Goal: Task Accomplishment & Management: Manage account settings

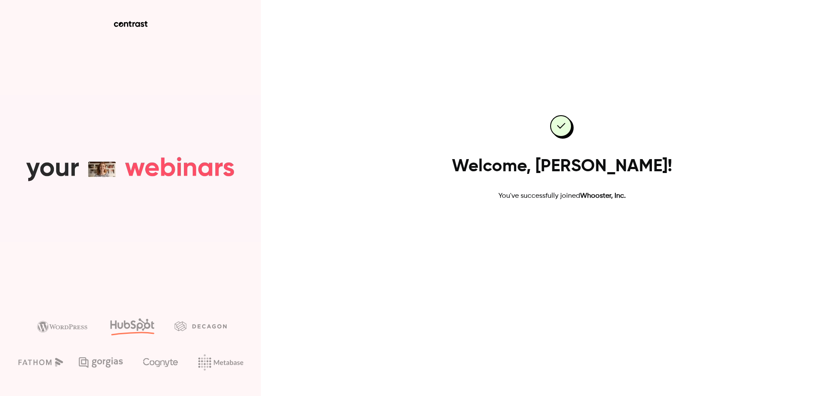
click at [555, 222] on link "Go to dashboard" at bounding box center [562, 229] width 74 height 21
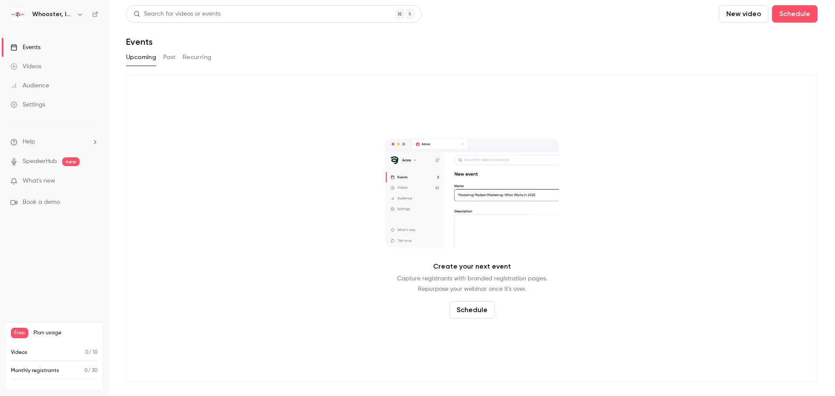
click at [193, 61] on button "Recurring" at bounding box center [197, 57] width 29 height 14
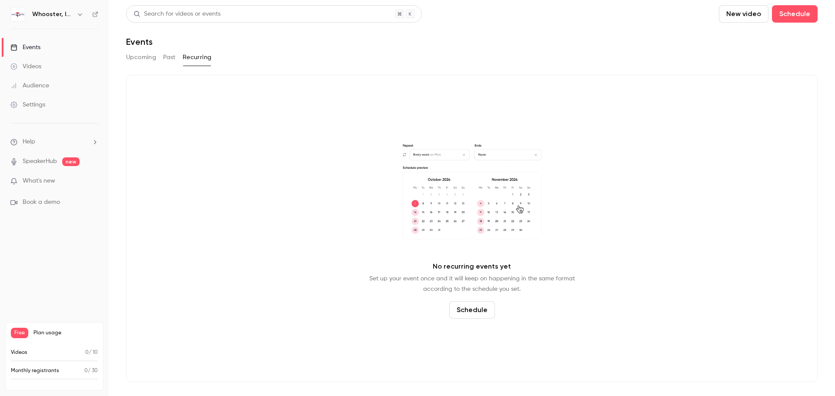
click at [482, 310] on button "Schedule" at bounding box center [472, 309] width 46 height 17
click at [473, 291] on li "Recurring event" at bounding box center [472, 285] width 94 height 23
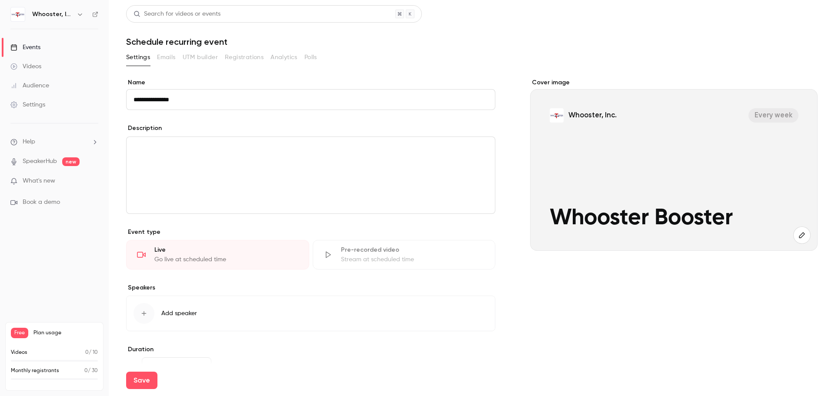
type input "**********"
click at [186, 151] on p "editor" at bounding box center [311, 147] width 355 height 10
click at [200, 153] on div "To enrich screen reader interactions, please activate Accessibility in Grammarl…" at bounding box center [311, 175] width 368 height 77
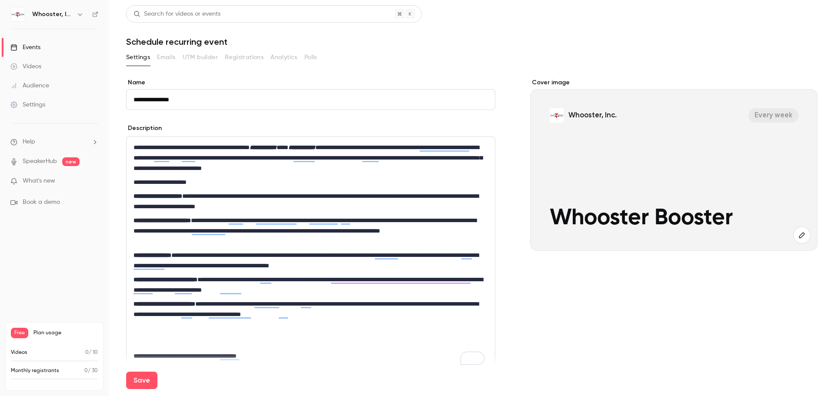
scroll to position [43, 0]
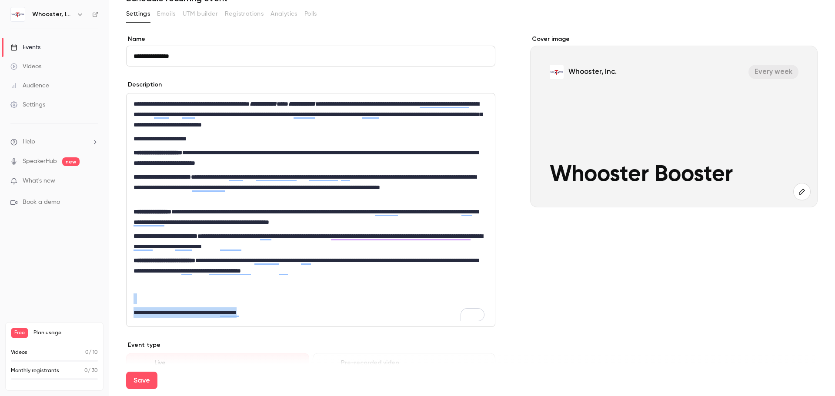
drag, startPoint x: 281, startPoint y: 314, endPoint x: 135, endPoint y: 286, distance: 148.4
click at [135, 286] on div "**********" at bounding box center [311, 210] width 368 height 233
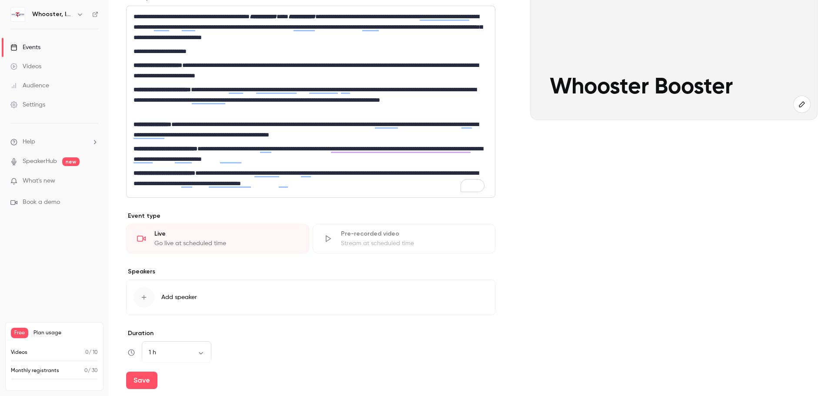
scroll to position [174, 0]
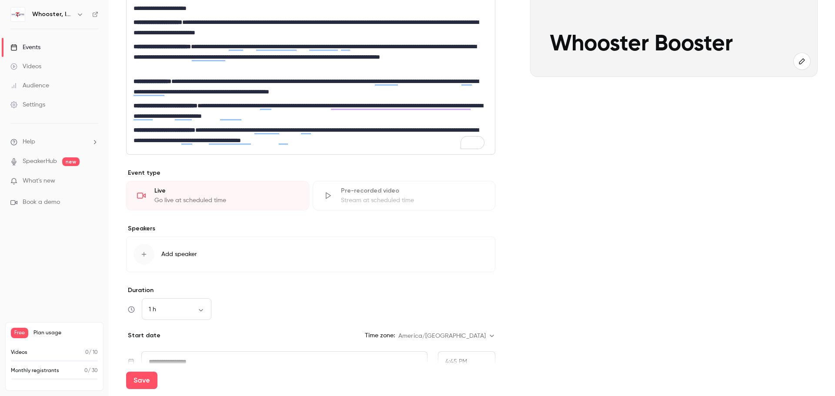
click at [186, 255] on span "Add speaker" at bounding box center [179, 254] width 36 height 9
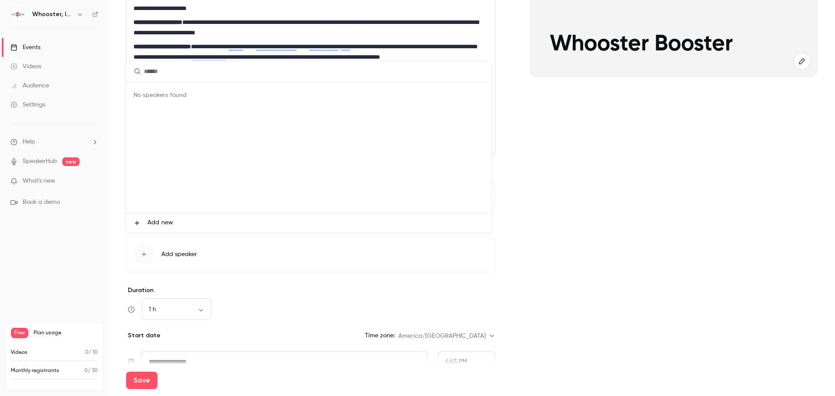
click at [166, 220] on span "Add new" at bounding box center [160, 222] width 26 height 9
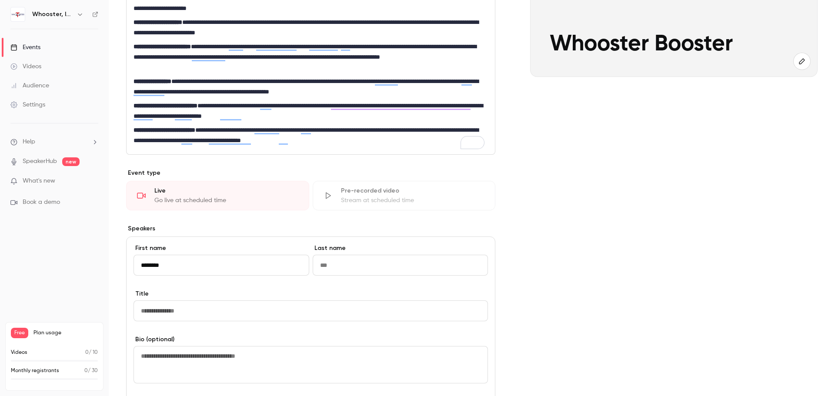
type input "********"
type input "******"
click at [199, 317] on input "Title" at bounding box center [311, 311] width 355 height 21
click at [181, 305] on input "Title" at bounding box center [311, 311] width 355 height 21
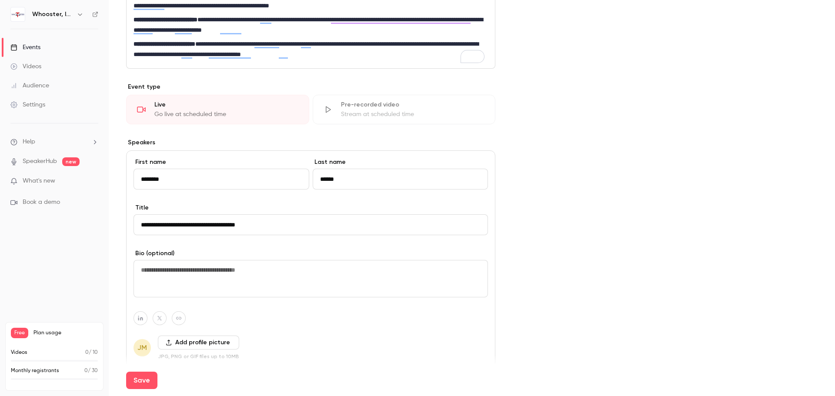
scroll to position [261, 0]
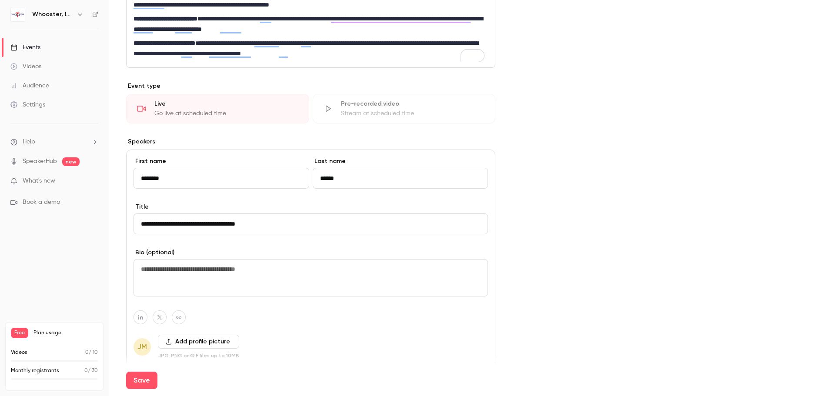
drag, startPoint x: 266, startPoint y: 222, endPoint x: 192, endPoint y: 223, distance: 74.0
click at [192, 223] on input "**********" at bounding box center [311, 224] width 355 height 21
type input "**********"
click at [204, 266] on textarea at bounding box center [311, 277] width 355 height 37
click at [260, 273] on textarea "**********" at bounding box center [309, 277] width 351 height 37
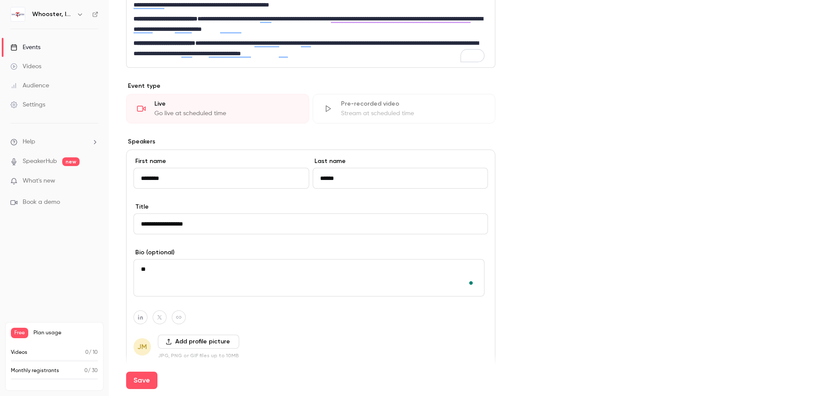
type textarea "*"
click at [227, 271] on textarea "**********" at bounding box center [309, 277] width 351 height 37
click at [469, 270] on textarea "**********" at bounding box center [309, 277] width 351 height 37
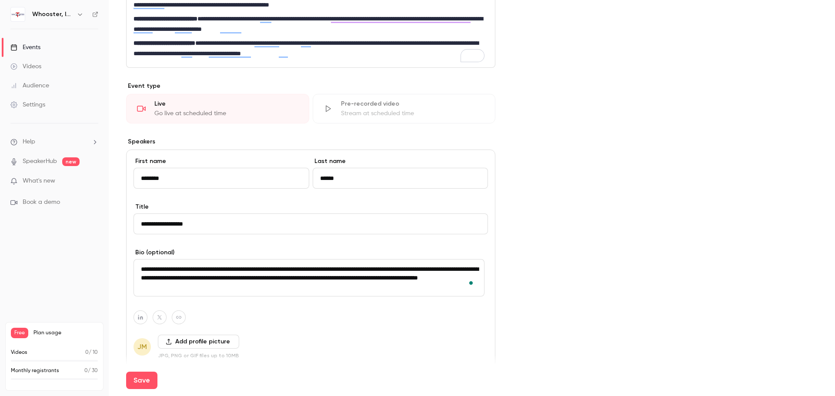
drag, startPoint x: 270, startPoint y: 288, endPoint x: 140, endPoint y: 292, distance: 130.1
click at [140, 292] on textarea "**********" at bounding box center [309, 277] width 351 height 37
drag, startPoint x: 287, startPoint y: 291, endPoint x: 296, endPoint y: 275, distance: 18.3
click at [296, 275] on textarea "**********" at bounding box center [309, 277] width 351 height 37
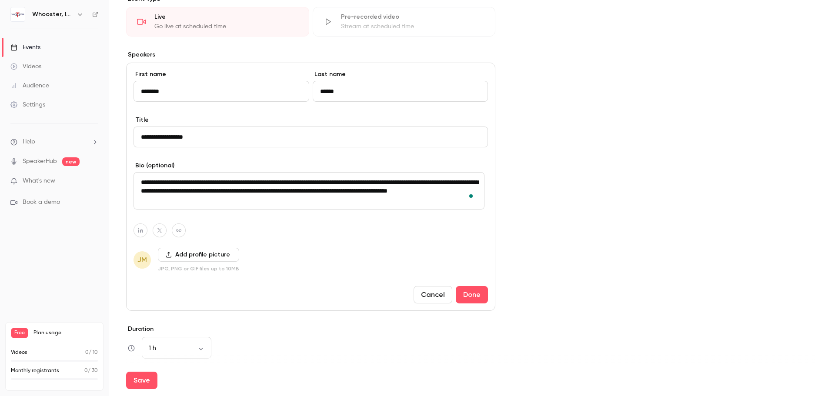
scroll to position [348, 0]
type textarea "**********"
click at [217, 256] on button "Add profile picture" at bounding box center [198, 255] width 81 height 14
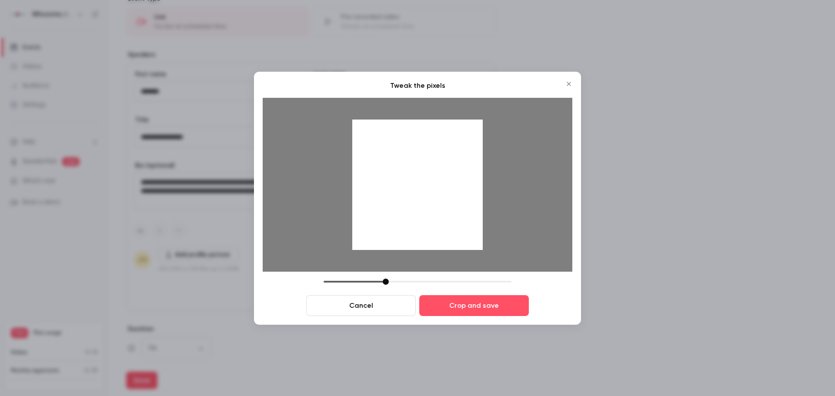
drag, startPoint x: 448, startPoint y: 207, endPoint x: 460, endPoint y: 227, distance: 22.7
click at [460, 227] on div at bounding box center [417, 185] width 130 height 130
drag, startPoint x: 385, startPoint y: 282, endPoint x: 373, endPoint y: 283, distance: 12.7
click at [373, 283] on div at bounding box center [373, 282] width 6 height 6
drag, startPoint x: 404, startPoint y: 205, endPoint x: 404, endPoint y: 190, distance: 15.7
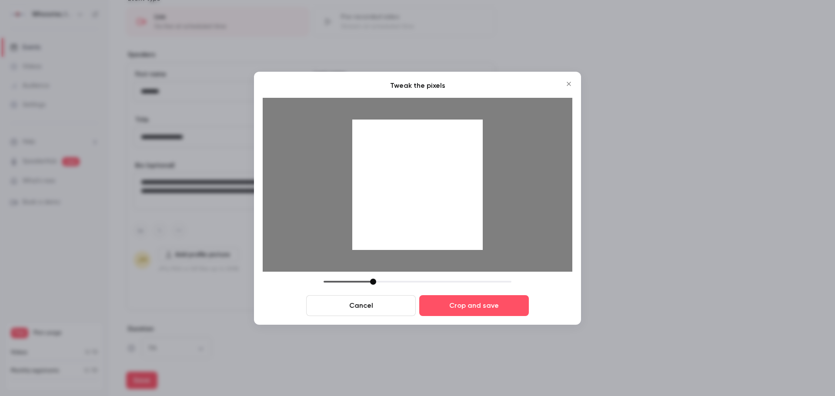
click at [404, 190] on div at bounding box center [417, 185] width 130 height 130
click at [440, 236] on div at bounding box center [417, 185] width 130 height 130
drag, startPoint x: 373, startPoint y: 284, endPoint x: 380, endPoint y: 284, distance: 7.0
click at [380, 284] on div at bounding box center [380, 282] width 6 height 6
click at [422, 230] on div at bounding box center [417, 185] width 130 height 130
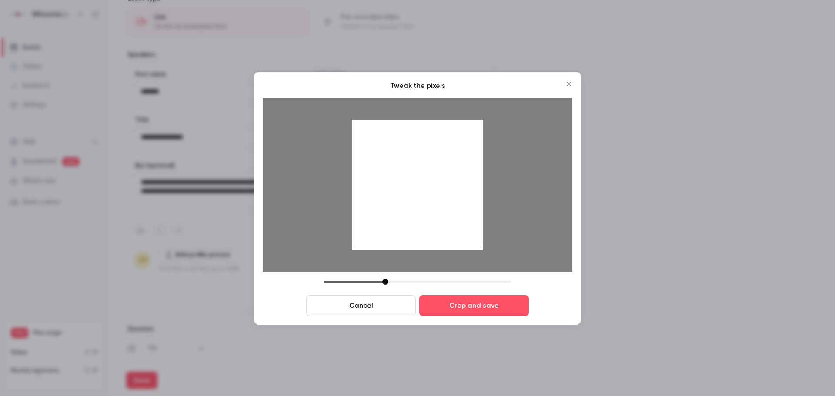
click at [385, 282] on div at bounding box center [385, 282] width 6 height 6
drag, startPoint x: 401, startPoint y: 226, endPoint x: 402, endPoint y: 237, distance: 11.4
click at [402, 237] on div at bounding box center [417, 185] width 130 height 130
click at [450, 303] on button "Crop and save" at bounding box center [474, 305] width 110 height 21
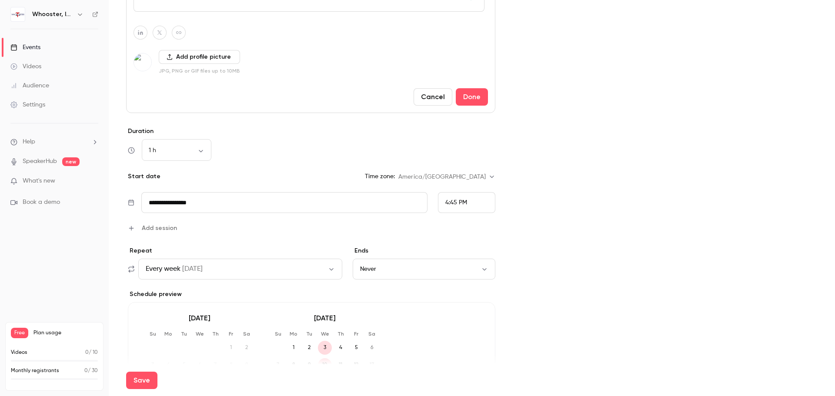
scroll to position [565, 0]
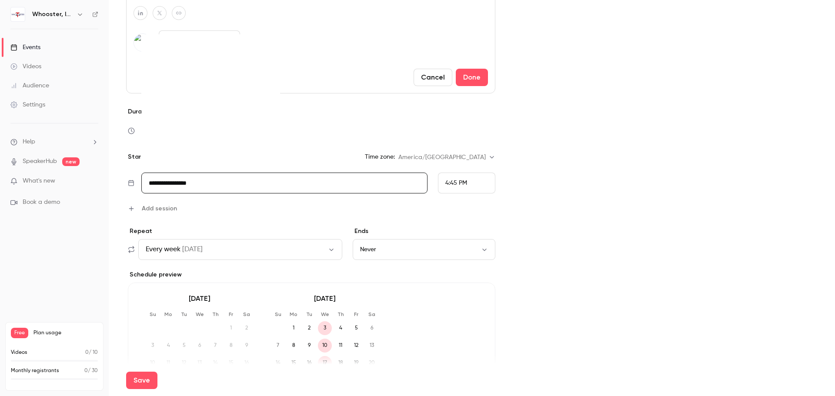
click at [196, 185] on input "**********" at bounding box center [284, 183] width 286 height 21
click at [231, 118] on div "21" at bounding box center [228, 114] width 13 height 13
type input "**********"
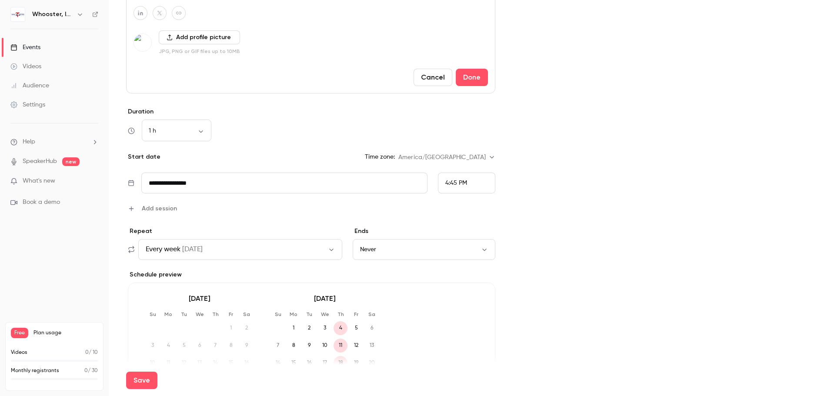
click at [463, 185] on span "4:45 PM" at bounding box center [456, 183] width 22 height 6
click at [455, 135] on li "1:00 PM" at bounding box center [463, 141] width 57 height 23
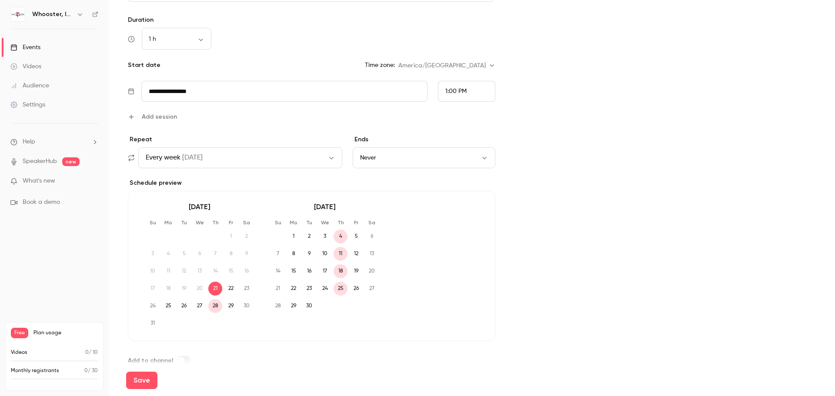
scroll to position [0, 0]
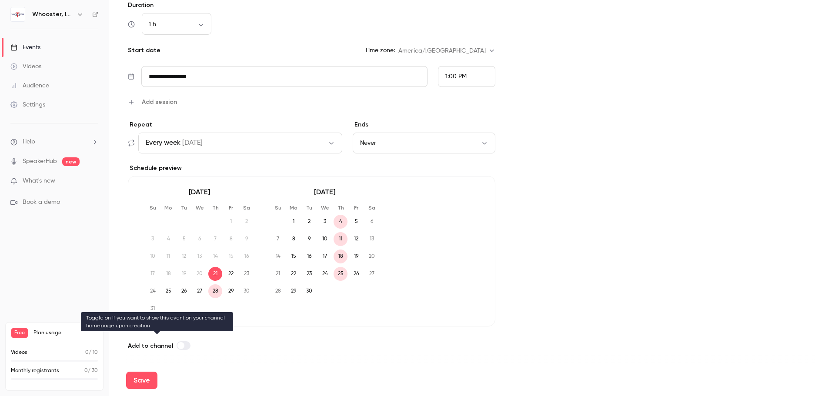
click at [181, 342] on span at bounding box center [180, 345] width 7 height 7
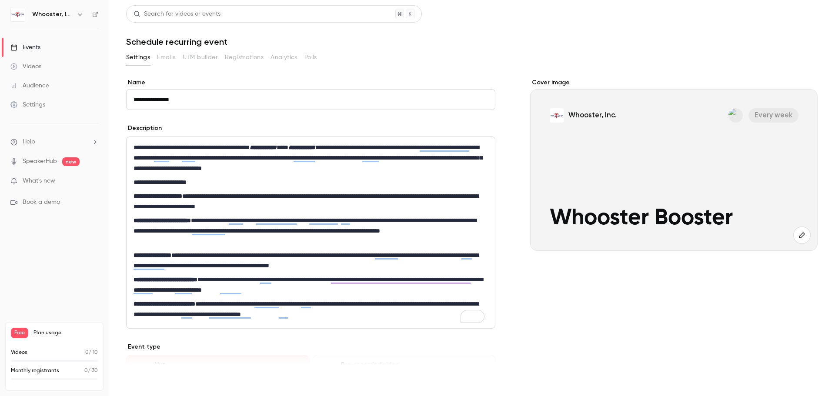
click at [148, 372] on button "Save" at bounding box center [141, 380] width 31 height 17
click at [143, 382] on button "Save" at bounding box center [141, 380] width 31 height 17
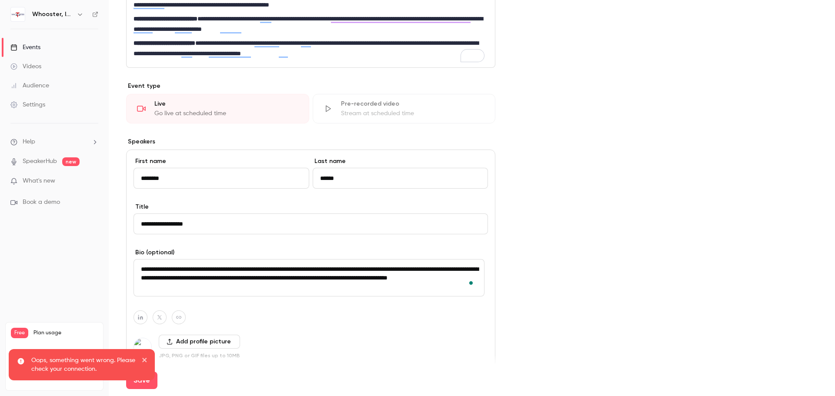
click at [233, 114] on div "Go live at scheduled time" at bounding box center [226, 113] width 144 height 9
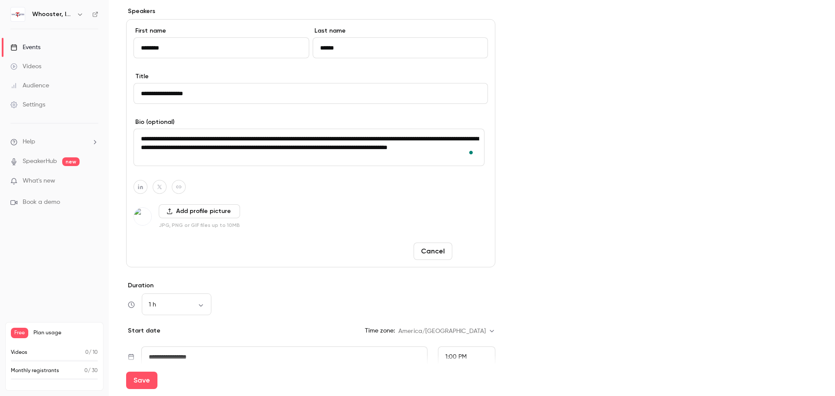
click at [461, 250] on button "Done" at bounding box center [472, 251] width 32 height 17
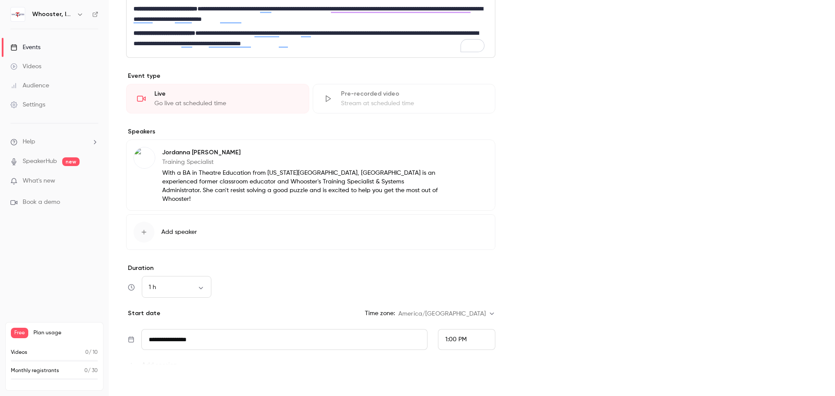
click at [135, 380] on button "Save" at bounding box center [141, 380] width 31 height 17
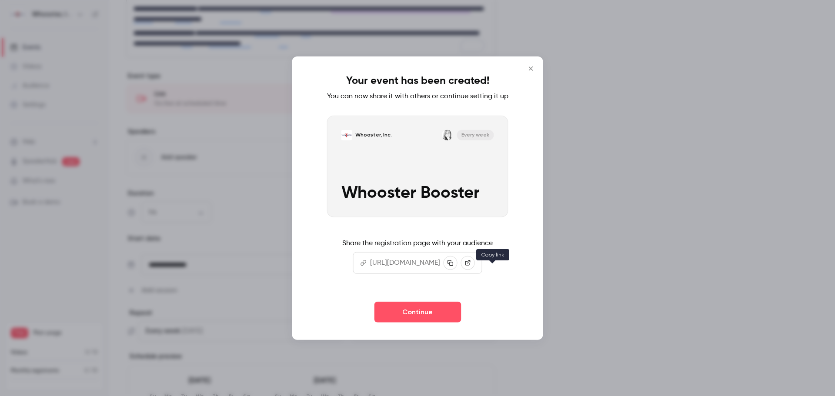
click at [454, 266] on icon "button" at bounding box center [451, 263] width 6 height 6
click at [533, 67] on icon "Close" at bounding box center [531, 69] width 4 height 4
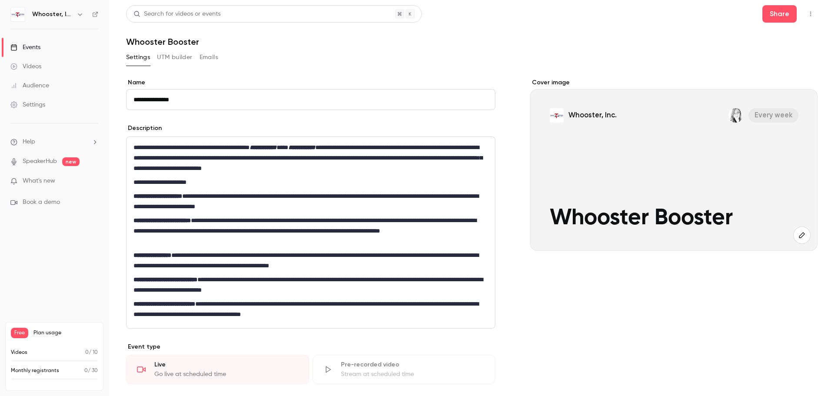
click at [173, 59] on button "UTM builder" at bounding box center [174, 57] width 35 height 14
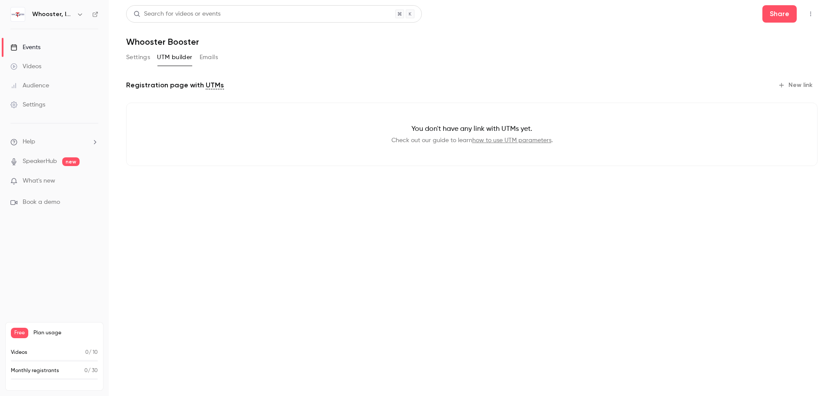
click at [797, 88] on button "New link" at bounding box center [796, 85] width 43 height 14
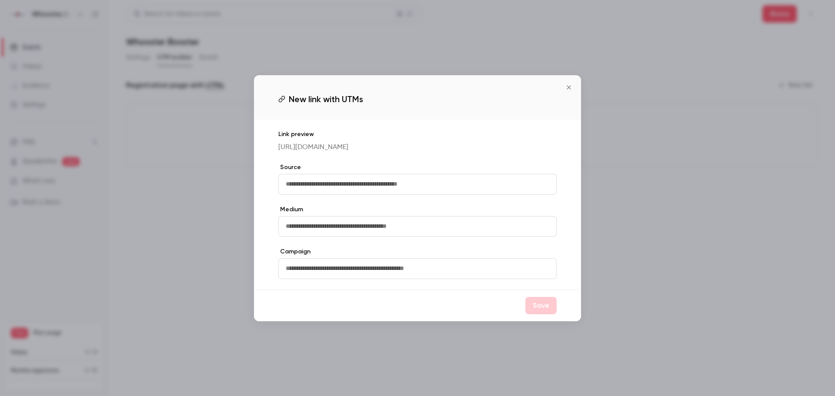
click at [473, 191] on input "text" at bounding box center [417, 184] width 278 height 21
click at [569, 89] on icon "Close" at bounding box center [569, 87] width 10 height 7
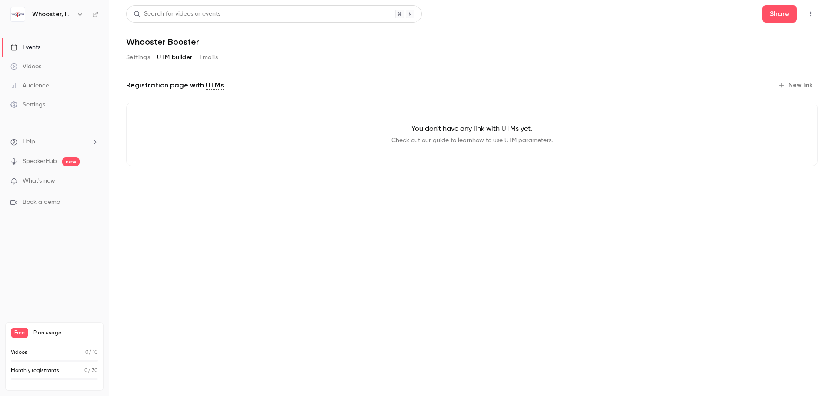
click at [800, 87] on button "New link" at bounding box center [796, 85] width 43 height 14
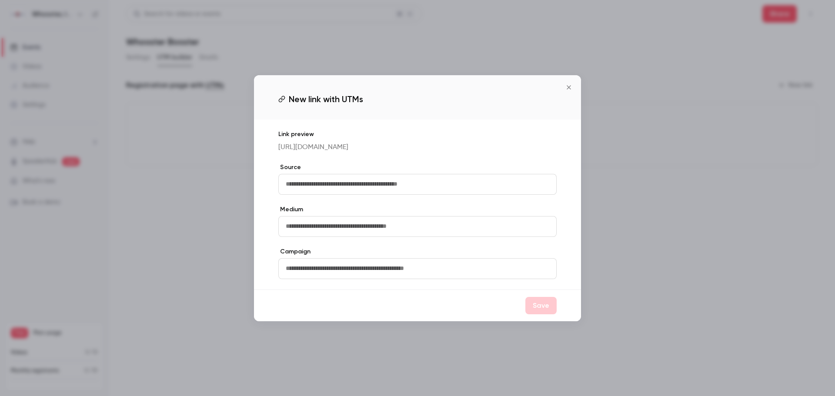
click at [393, 147] on p "[URL][DOMAIN_NAME]" at bounding box center [417, 147] width 278 height 10
click at [373, 185] on input "text" at bounding box center [417, 184] width 278 height 21
click at [565, 87] on icon "Close" at bounding box center [569, 87] width 10 height 7
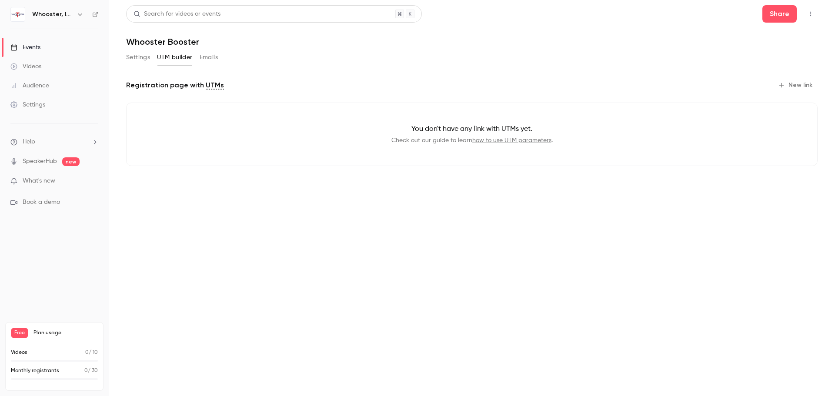
click at [208, 83] on link "UTMs" at bounding box center [215, 85] width 18 height 10
click at [789, 83] on button "New link" at bounding box center [796, 85] width 43 height 14
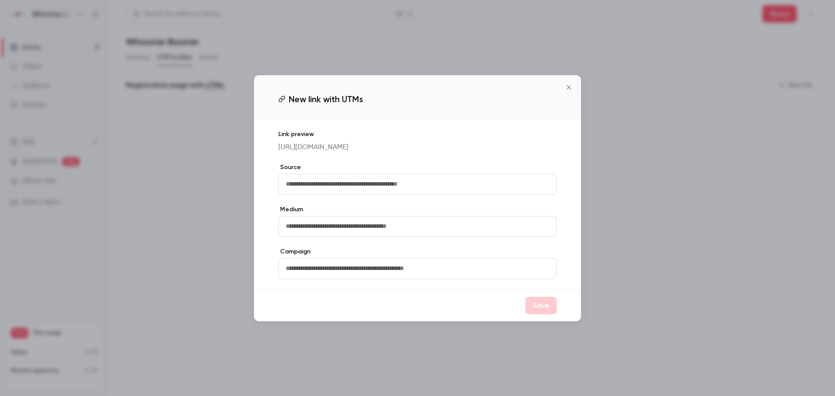
click at [432, 180] on input "text" at bounding box center [417, 184] width 278 height 21
click at [570, 87] on icon "Close" at bounding box center [569, 87] width 10 height 7
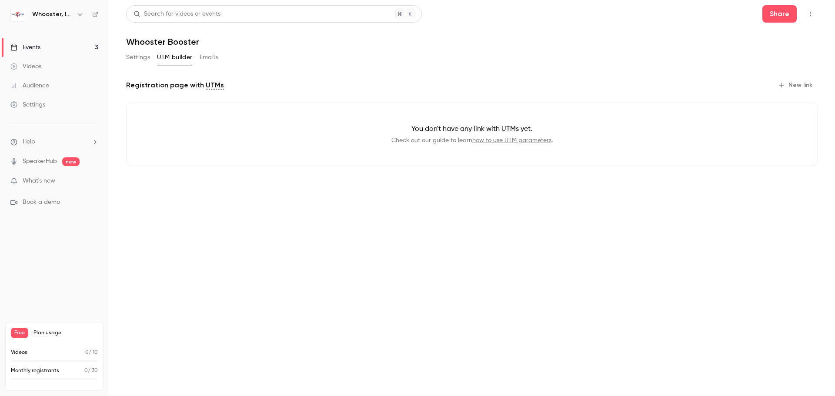
click at [147, 58] on button "Settings" at bounding box center [138, 57] width 24 height 14
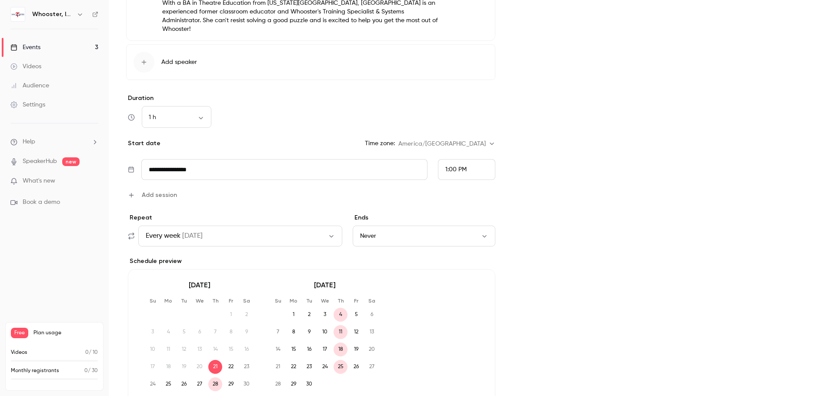
scroll to position [529, 0]
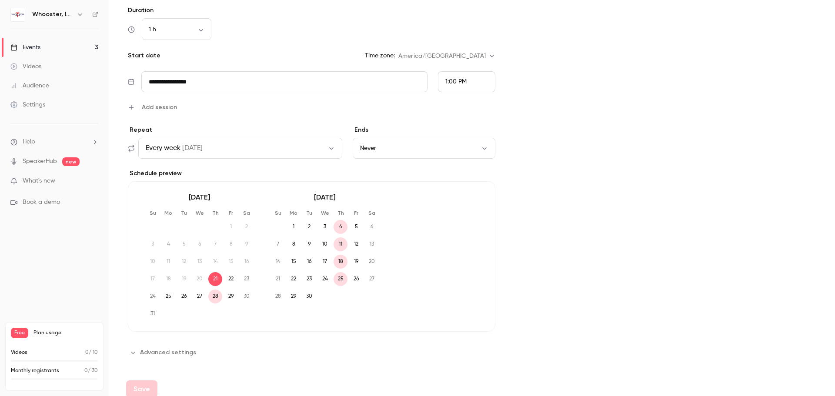
click at [164, 346] on button "Advanced settings" at bounding box center [163, 353] width 75 height 14
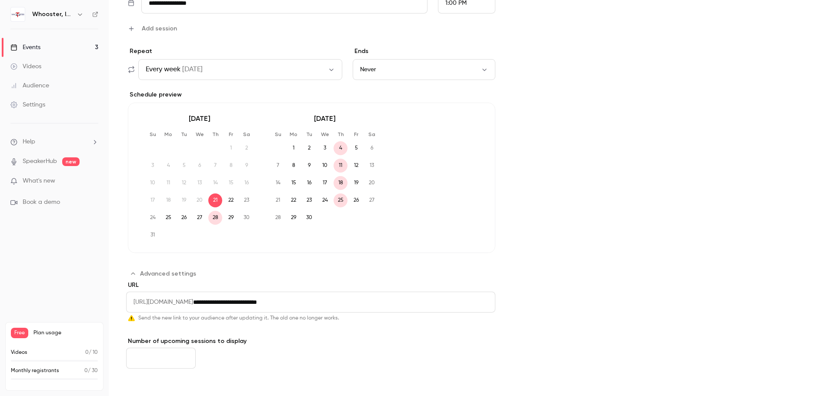
scroll to position [631, 0]
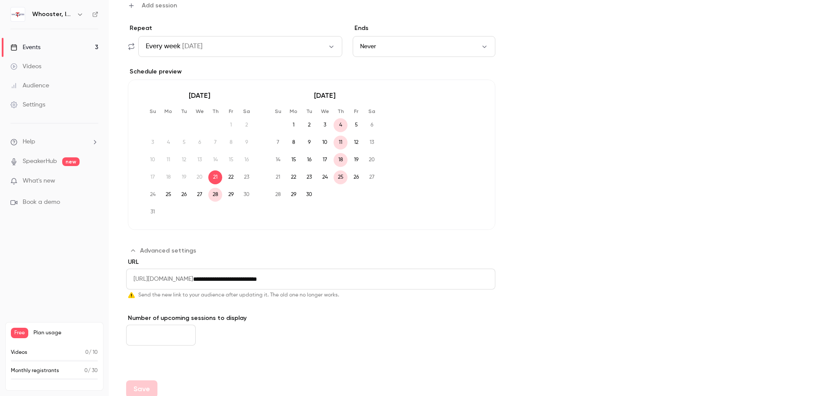
click at [341, 271] on input "**********" at bounding box center [344, 279] width 302 height 21
drag, startPoint x: 284, startPoint y: 272, endPoint x: 245, endPoint y: 275, distance: 38.8
click at [245, 275] on input "**********" at bounding box center [344, 279] width 302 height 21
click at [294, 305] on div "**********" at bounding box center [310, 309] width 369 height 102
click at [146, 375] on button "Save" at bounding box center [141, 380] width 31 height 17
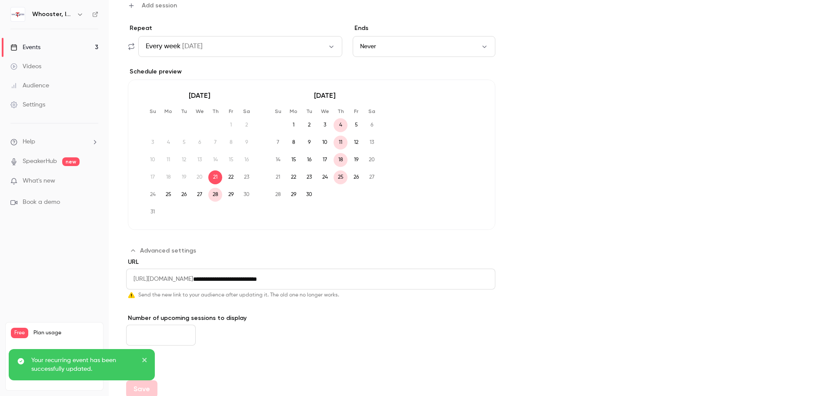
type input "**********"
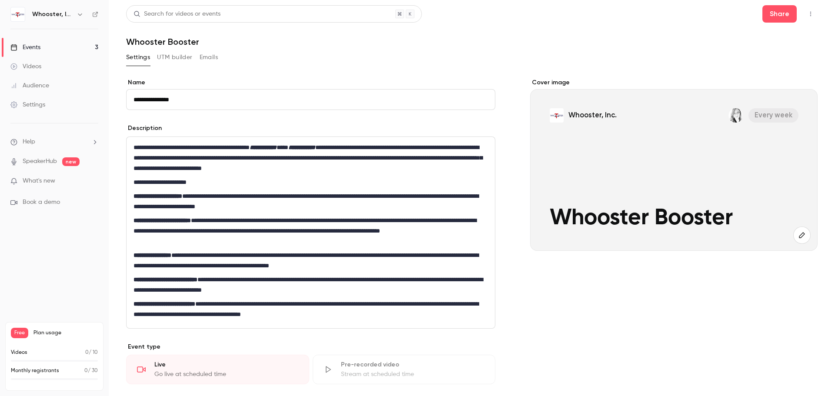
click at [184, 57] on button "UTM builder" at bounding box center [174, 57] width 35 height 14
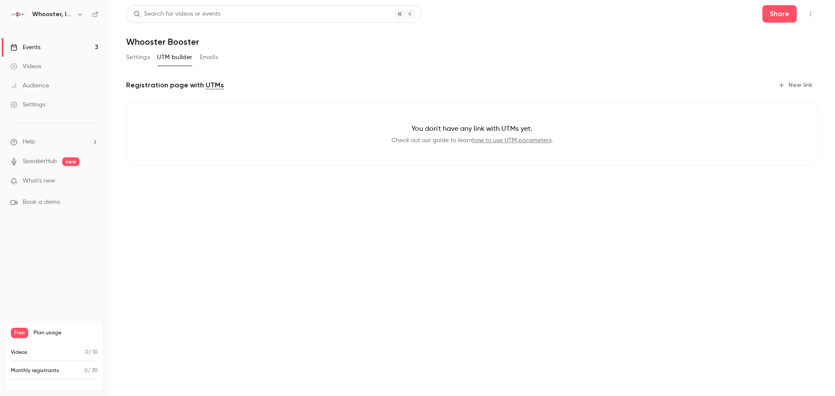
click at [206, 59] on button "Emails" at bounding box center [209, 57] width 18 height 14
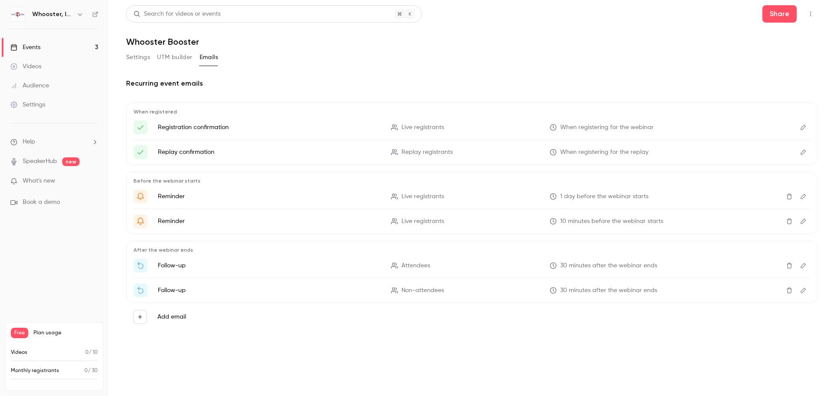
click at [56, 40] on link "Events 3" at bounding box center [54, 47] width 109 height 19
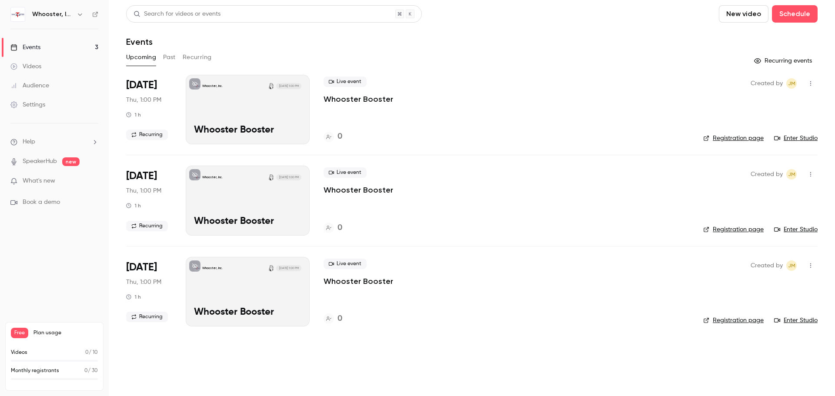
click at [803, 136] on link "Enter Studio" at bounding box center [795, 138] width 43 height 9
click at [36, 105] on div "Settings" at bounding box center [27, 104] width 35 height 9
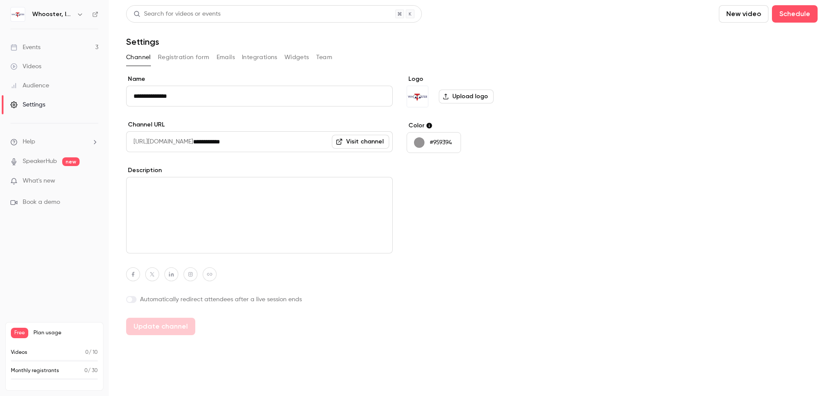
click at [128, 300] on span at bounding box center [129, 299] width 5 height 5
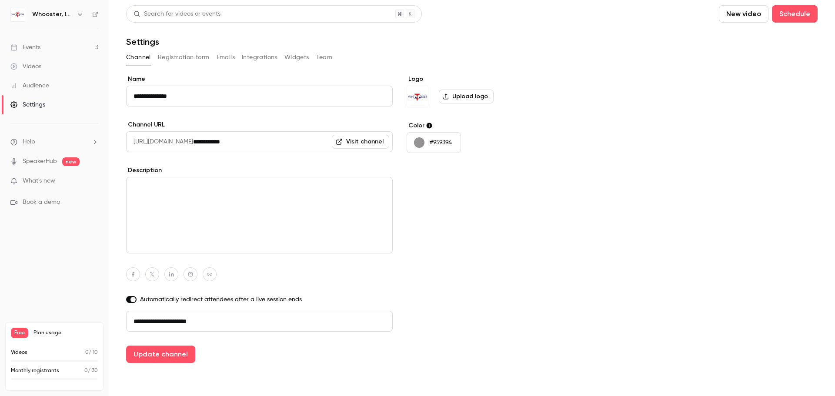
click at [456, 291] on div "Logo Upload logo Color #959394" at bounding box center [474, 219] width 134 height 288
click at [166, 349] on button "Update channel" at bounding box center [160, 354] width 69 height 17
type input "**********"
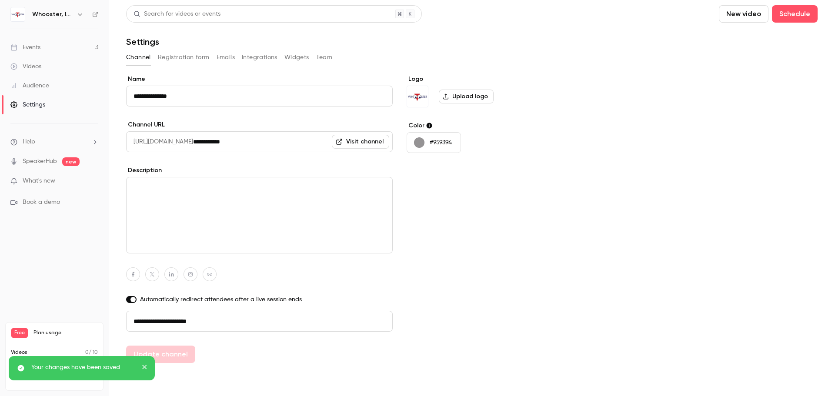
click at [181, 56] on button "Registration form" at bounding box center [184, 57] width 52 height 14
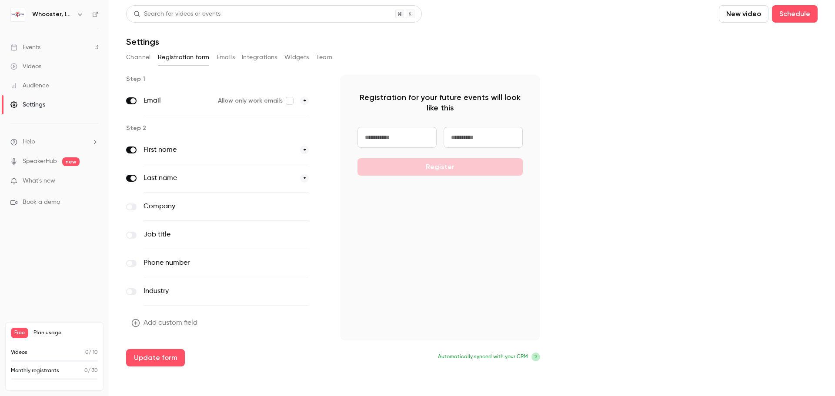
click at [134, 207] on label at bounding box center [131, 207] width 10 height 7
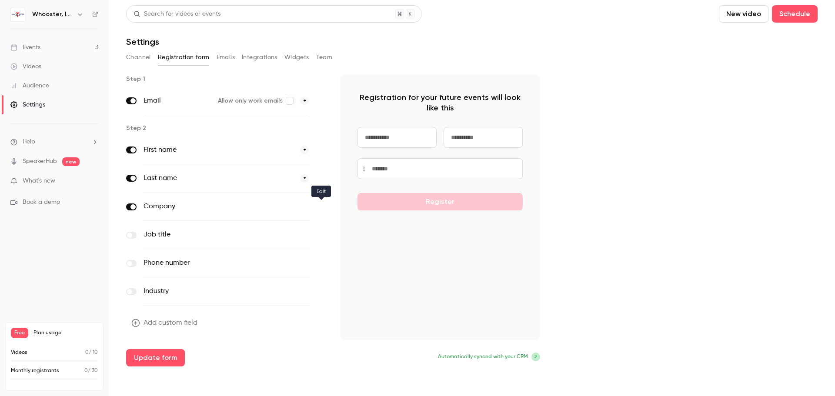
click at [322, 207] on icon "button" at bounding box center [320, 206] width 5 height 5
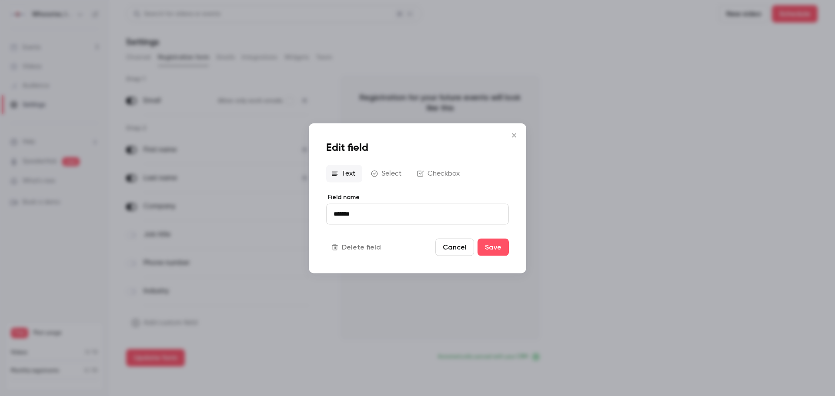
drag, startPoint x: 368, startPoint y: 212, endPoint x: 335, endPoint y: 216, distance: 33.7
click at [335, 216] on input "*******" at bounding box center [417, 214] width 183 height 21
type input "**********"
click at [495, 249] on button "Save" at bounding box center [493, 246] width 31 height 17
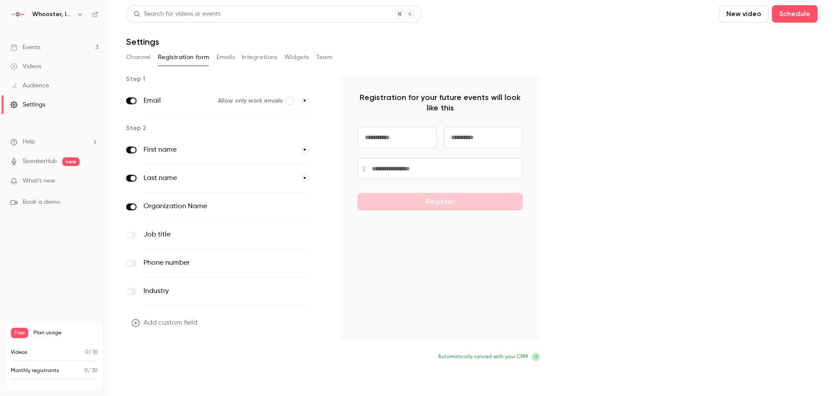
click at [169, 353] on button "Update form" at bounding box center [155, 357] width 59 height 17
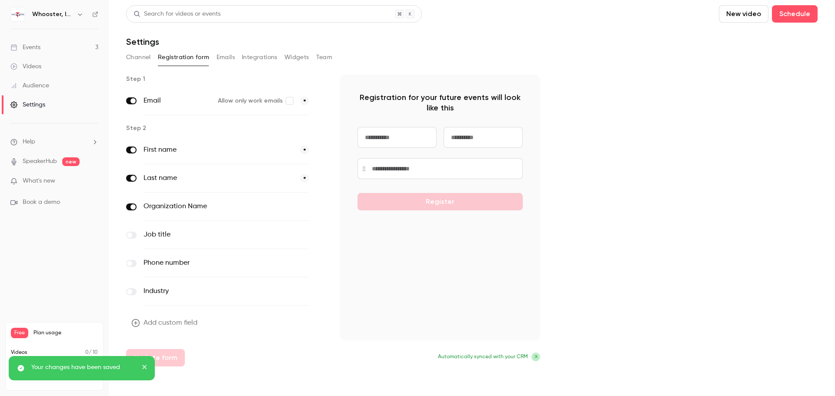
click at [224, 55] on button "Emails" at bounding box center [226, 57] width 18 height 14
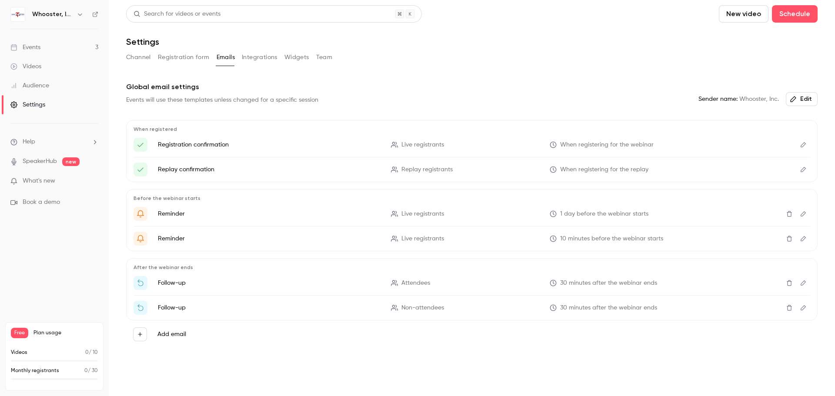
click at [249, 58] on button "Integrations" at bounding box center [260, 57] width 36 height 14
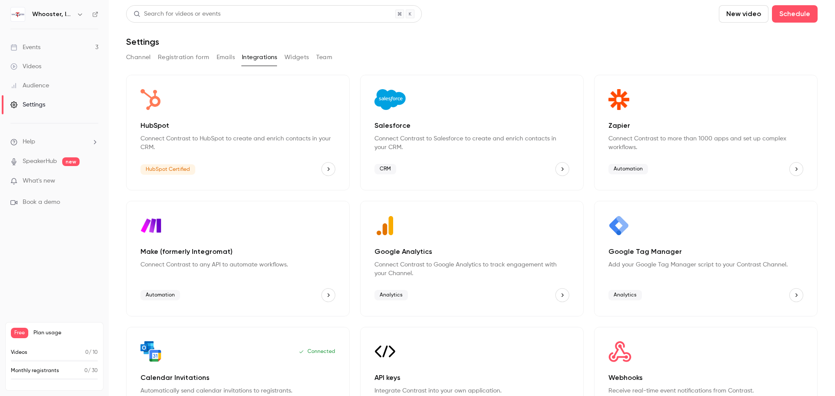
click at [298, 57] on button "Widgets" at bounding box center [296, 57] width 25 height 14
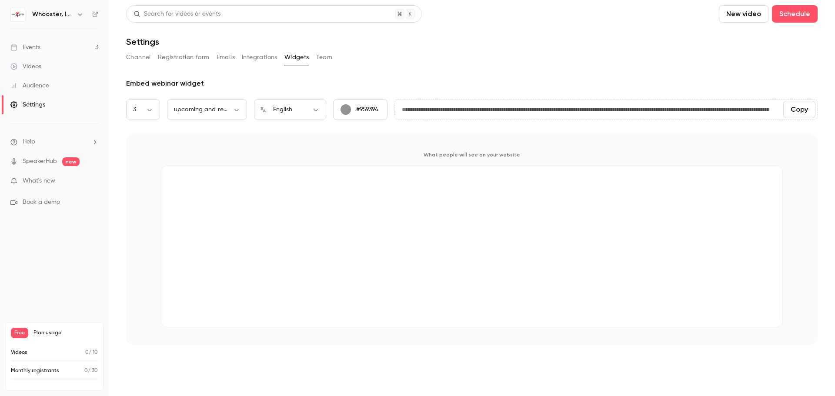
click at [320, 55] on button "Team" at bounding box center [324, 57] width 17 height 14
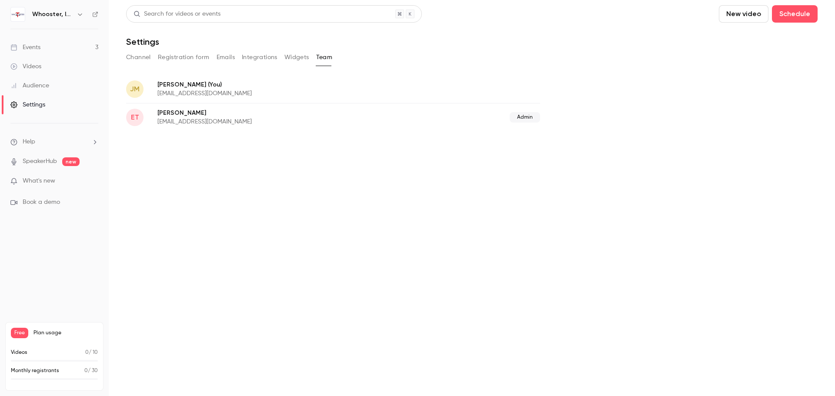
click at [144, 59] on button "Channel" at bounding box center [138, 57] width 25 height 14
